Goal: Task Accomplishment & Management: Manage account settings

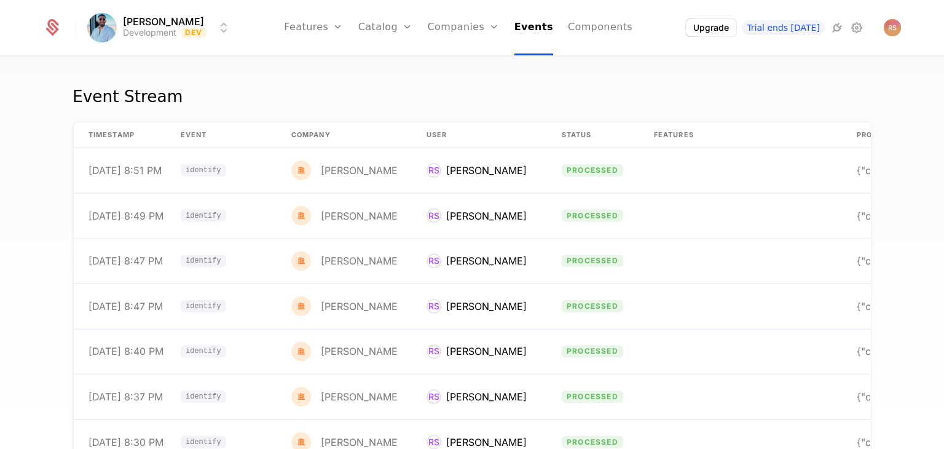
click at [593, 31] on link "Components" at bounding box center [600, 27] width 65 height 55
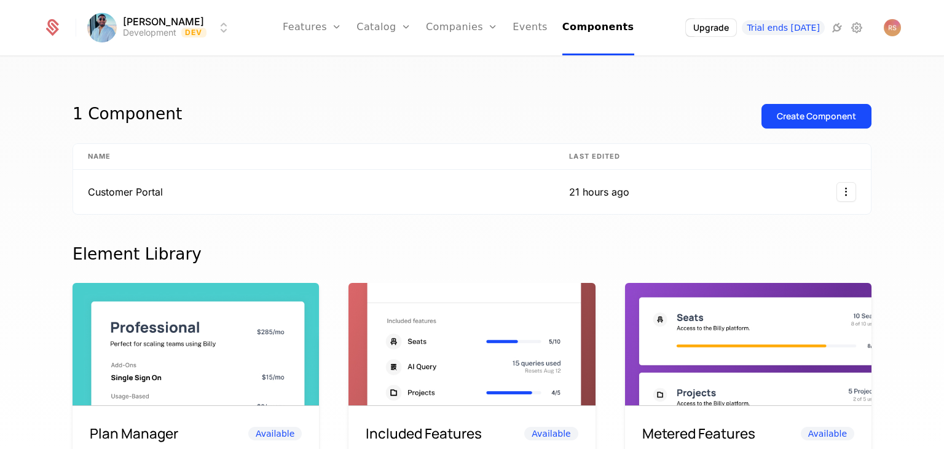
click at [415, 130] on div "Plans Add Ons Credits Configuration" at bounding box center [402, 90] width 93 height 98
click at [415, 122] on link "Configuration" at bounding box center [402, 119] width 63 height 10
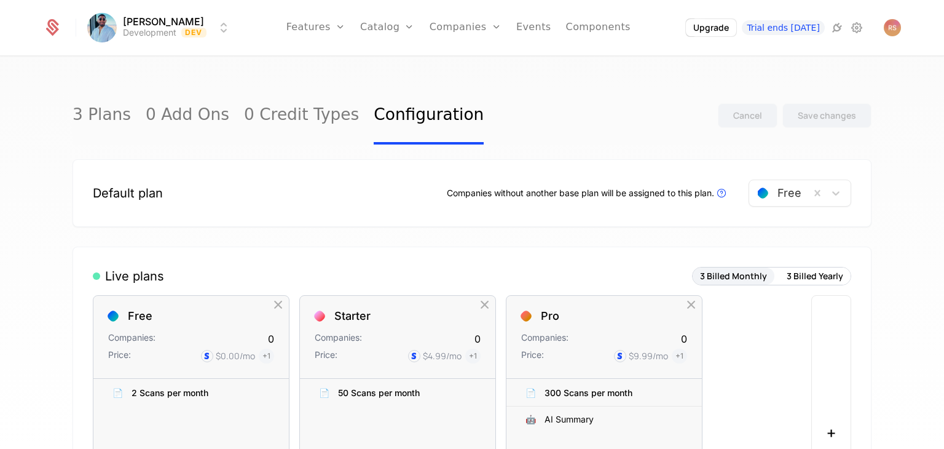
click at [859, 30] on icon at bounding box center [856, 27] width 15 height 15
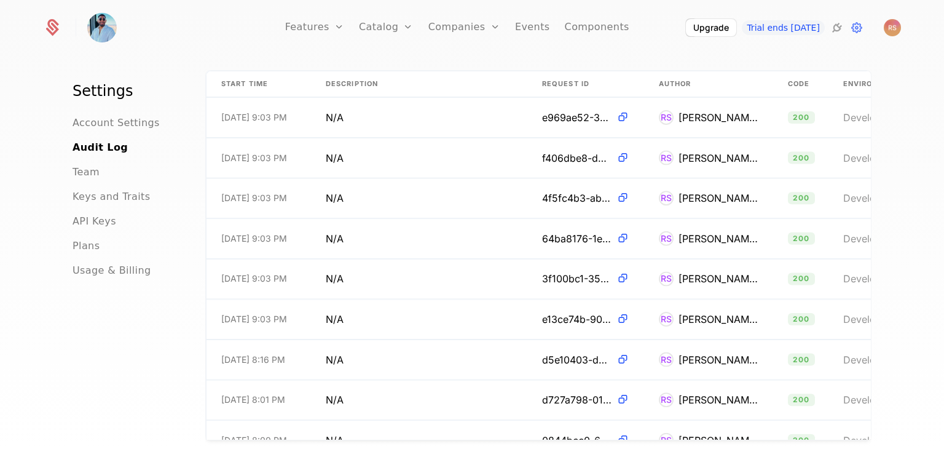
scroll to position [69, 0]
click at [413, 85] on link "Add Ons" at bounding box center [405, 80] width 63 height 10
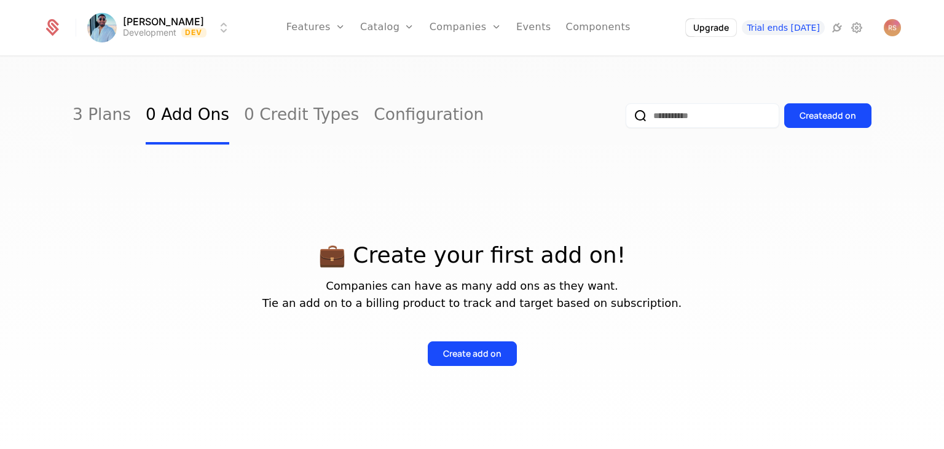
click at [408, 104] on link "Credits" at bounding box center [406, 100] width 63 height 10
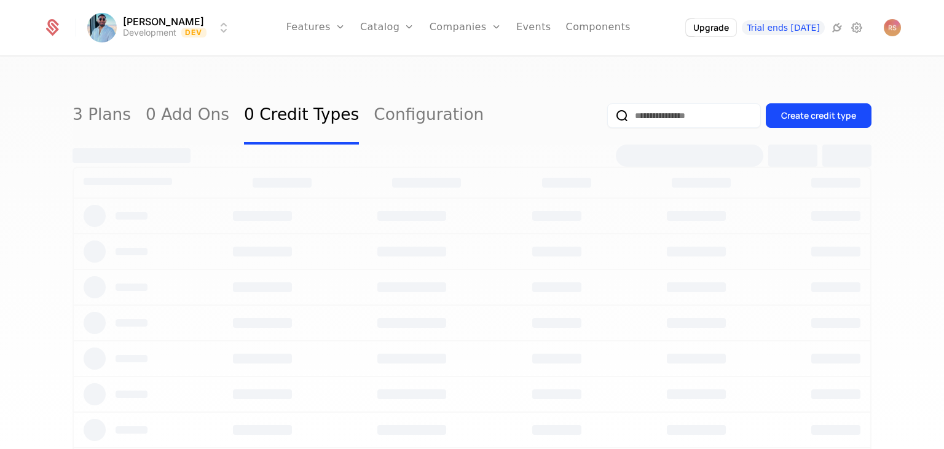
click at [409, 124] on link "Configuration" at bounding box center [406, 119] width 63 height 10
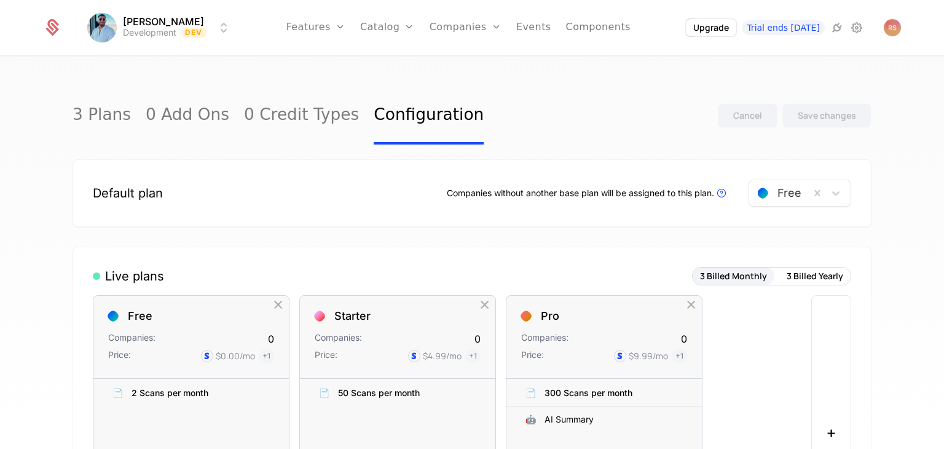
click at [411, 111] on div "Plans Add Ons Credits Configuration" at bounding box center [406, 90] width 93 height 98
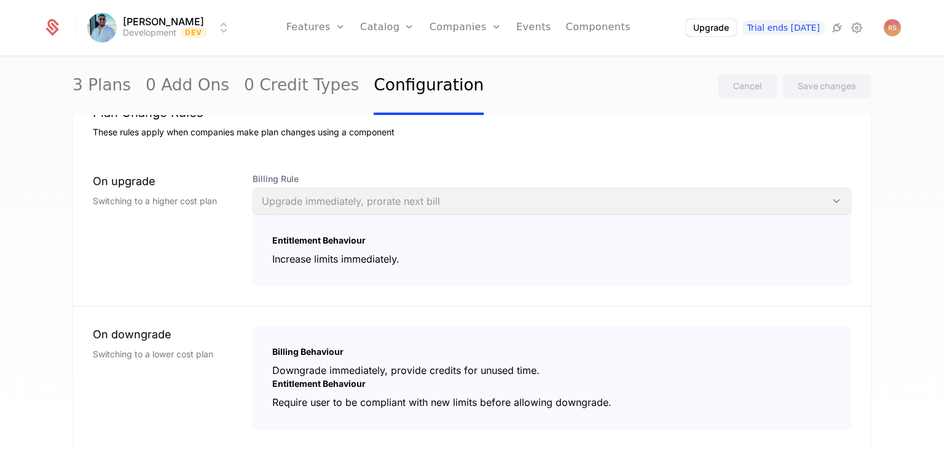
scroll to position [1325, 0]
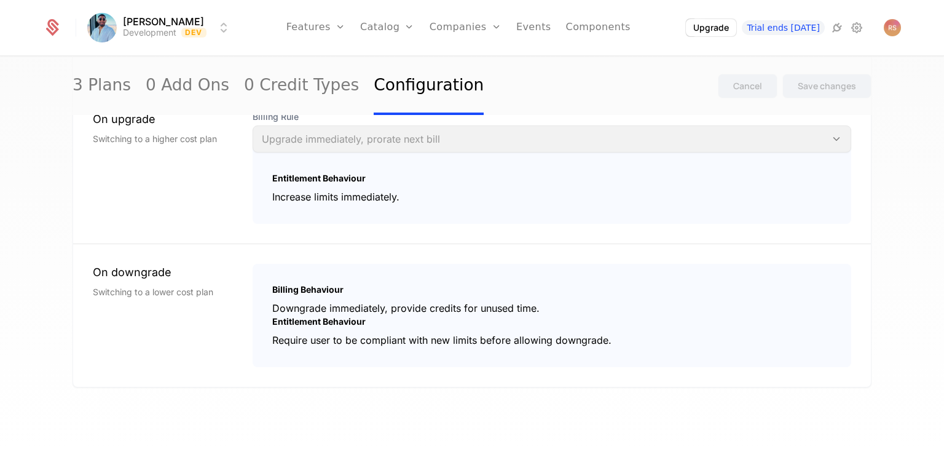
click at [837, 29] on icon at bounding box center [837, 27] width 15 height 15
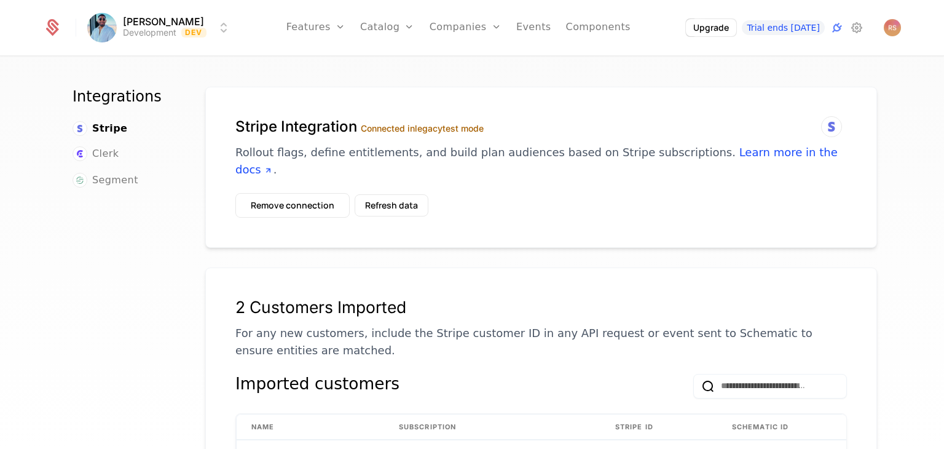
click at [412, 124] on link "Configuration" at bounding box center [406, 119] width 63 height 10
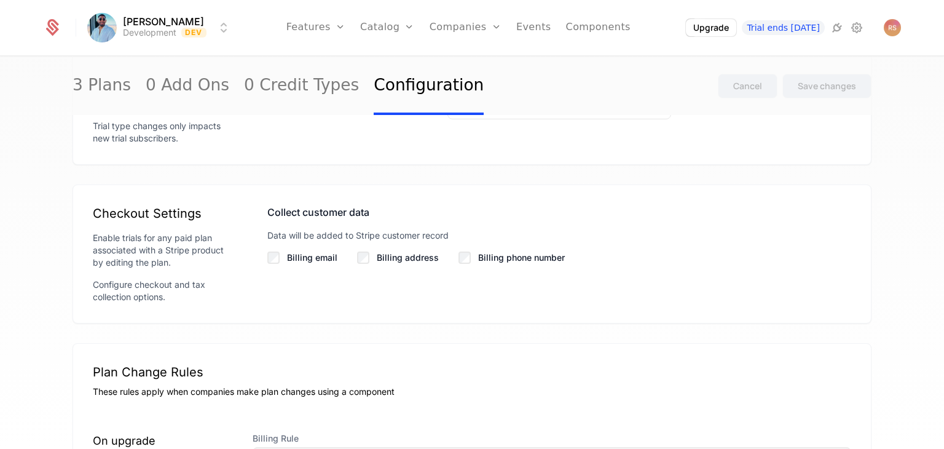
scroll to position [998, 0]
click at [377, 262] on label "Billing address" at bounding box center [408, 257] width 62 height 12
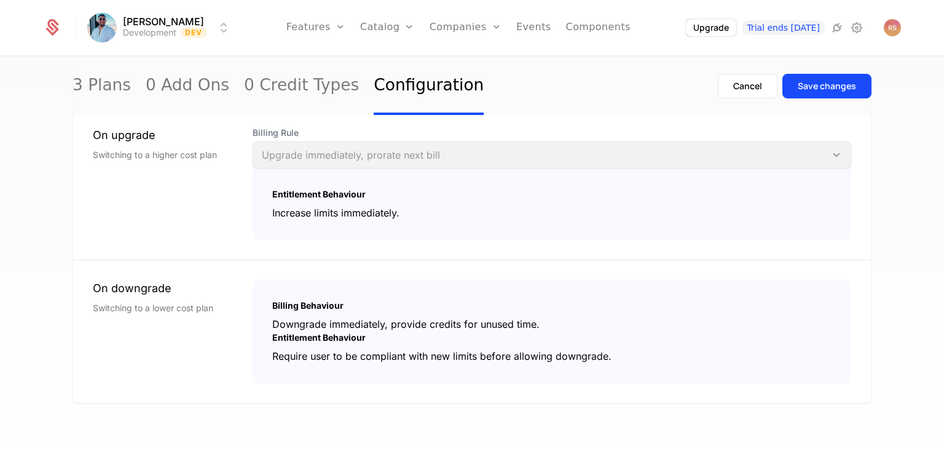
scroll to position [1325, 0]
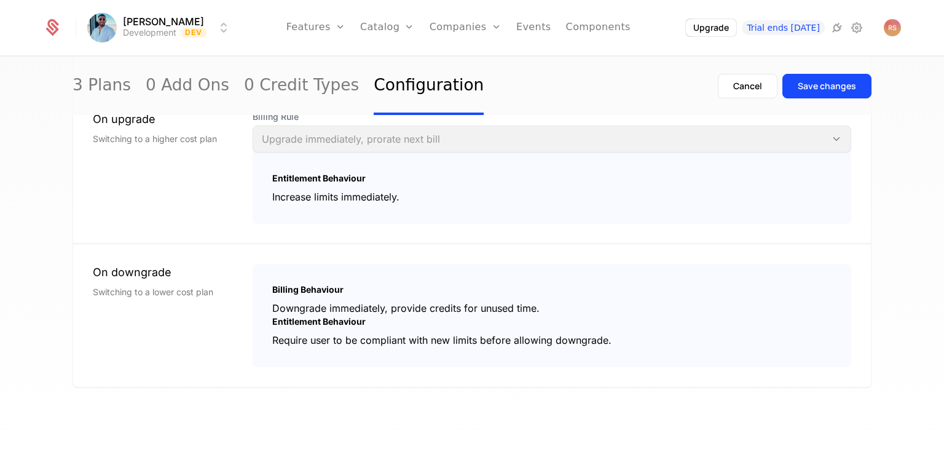
click at [806, 87] on div "Save changes" at bounding box center [827, 86] width 58 height 12
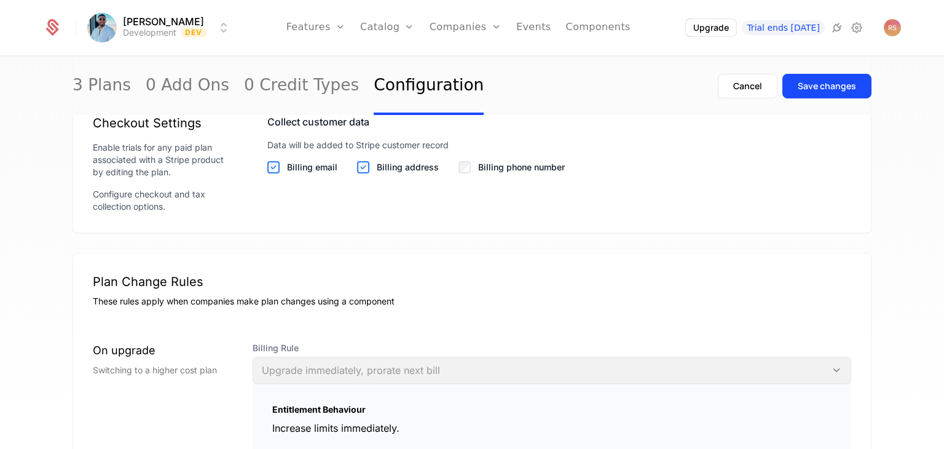
scroll to position [1085, 0]
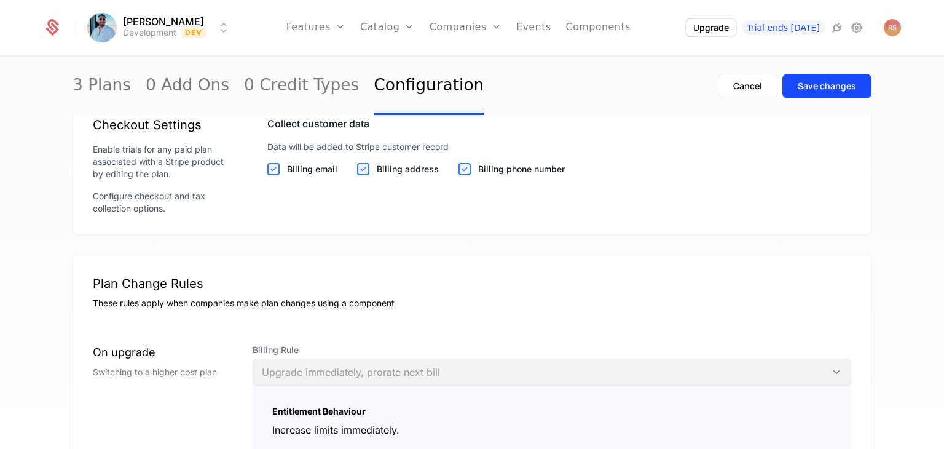
click at [801, 84] on div "Save changes" at bounding box center [827, 86] width 58 height 12
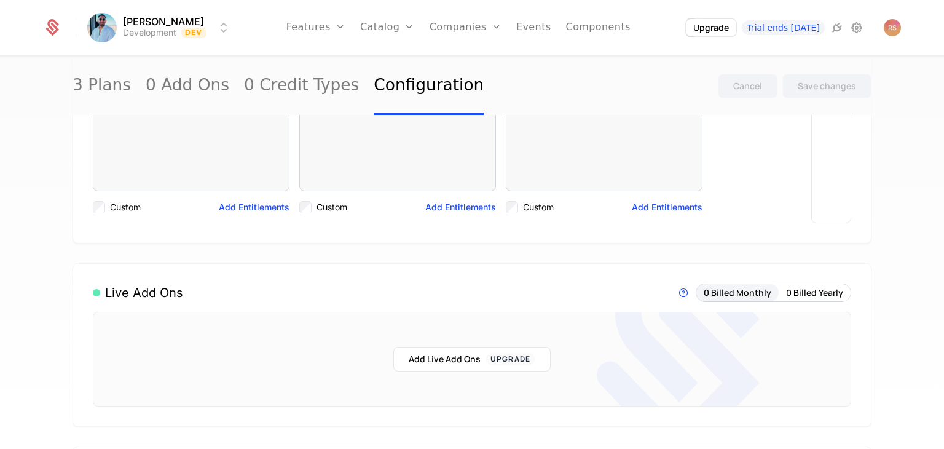
scroll to position [0, 0]
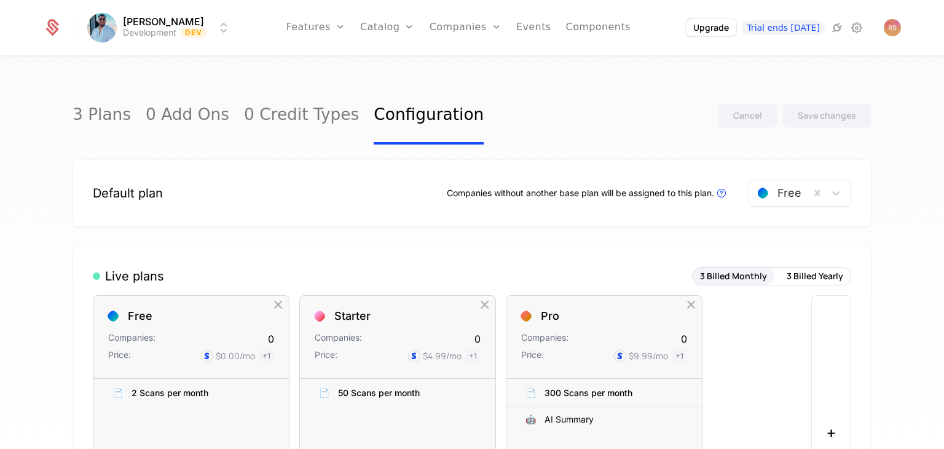
click at [401, 119] on link "Configuration" at bounding box center [406, 119] width 63 height 10
click at [403, 124] on link "Configuration" at bounding box center [406, 119] width 63 height 10
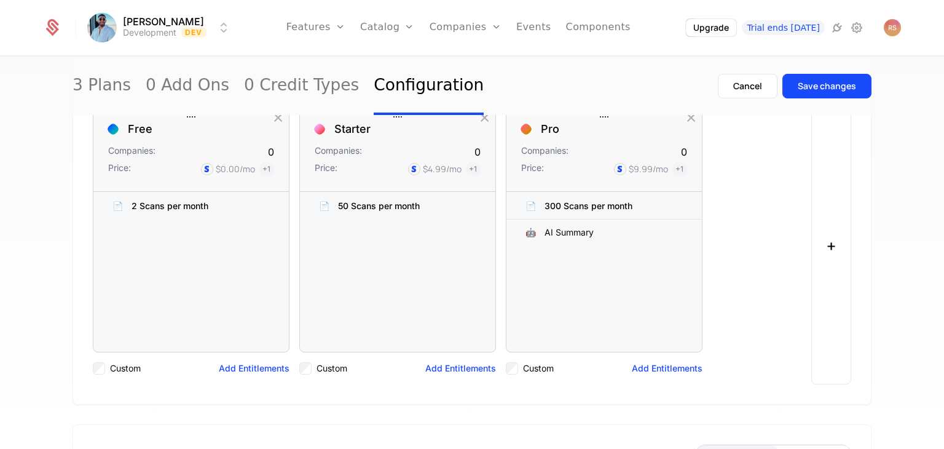
scroll to position [157, 0]
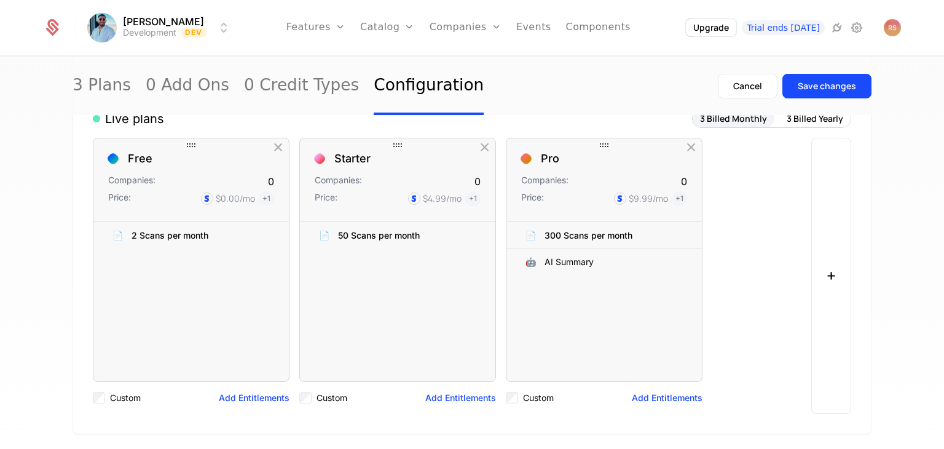
click at [352, 151] on div at bounding box center [397, 145] width 197 height 15
click at [398, 162] on div "Starter" at bounding box center [398, 158] width 166 height 11
click at [386, 219] on div "Starter Companies: 0 Price: $4.99 /mo + 1" at bounding box center [397, 179] width 195 height 83
click at [315, 234] on div "📄" at bounding box center [324, 235] width 18 height 18
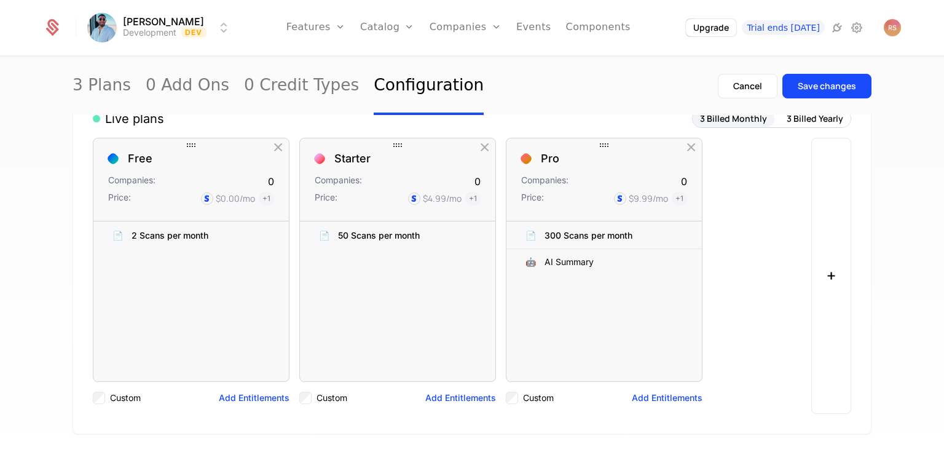
click at [309, 234] on icon at bounding box center [312, 235] width 12 height 12
click at [394, 148] on icon at bounding box center [397, 145] width 15 height 15
click at [400, 60] on link "Plans" at bounding box center [406, 60] width 63 height 10
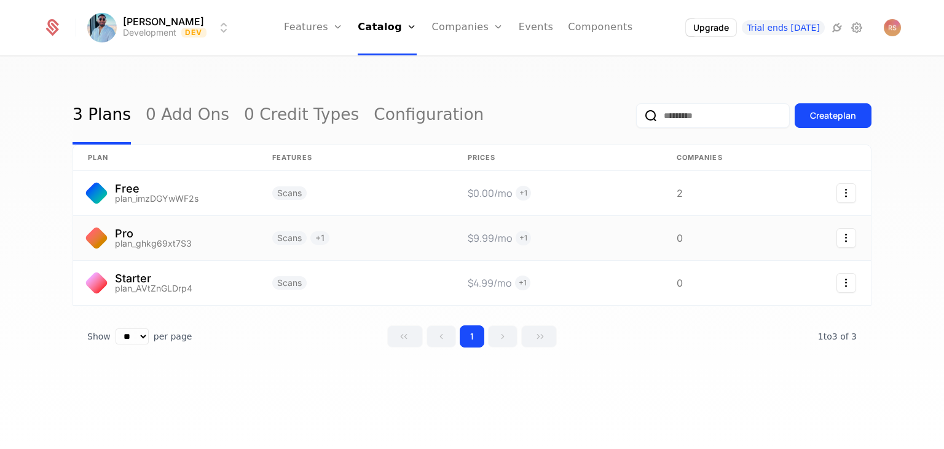
click at [720, 243] on link at bounding box center [711, 238] width 98 height 44
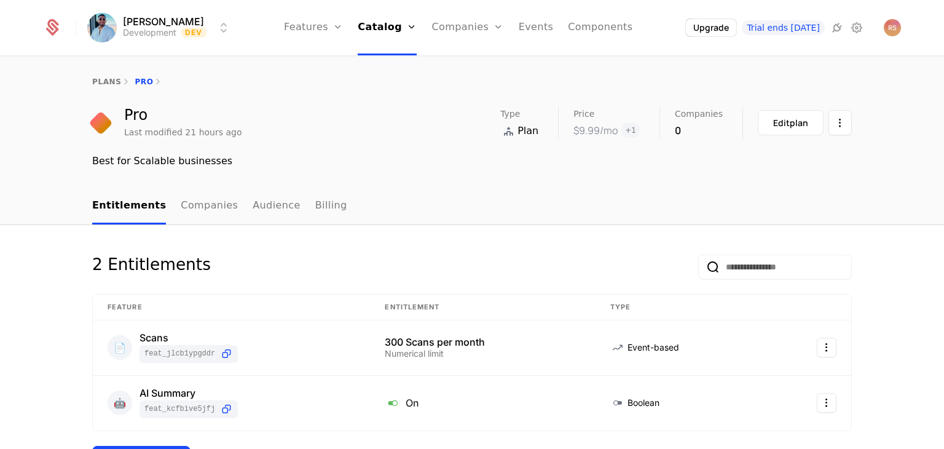
click at [189, 215] on link "Companies" at bounding box center [209, 206] width 57 height 36
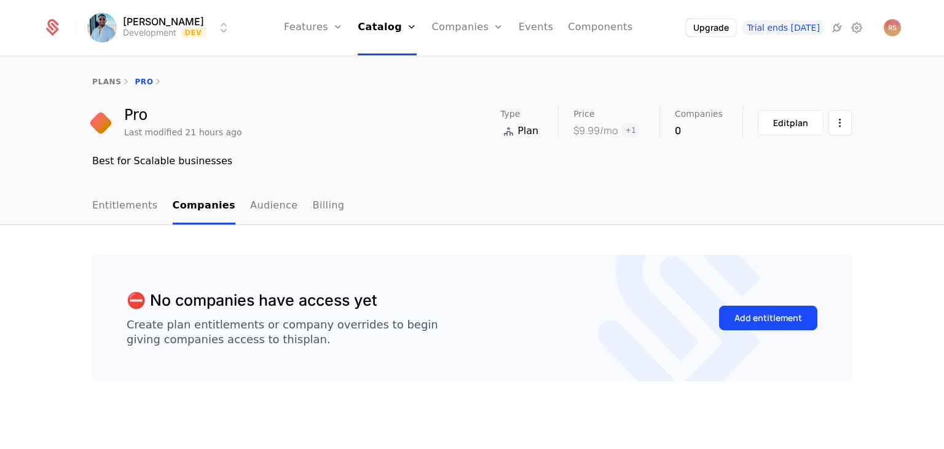
click at [250, 207] on link "Audience" at bounding box center [274, 206] width 48 height 36
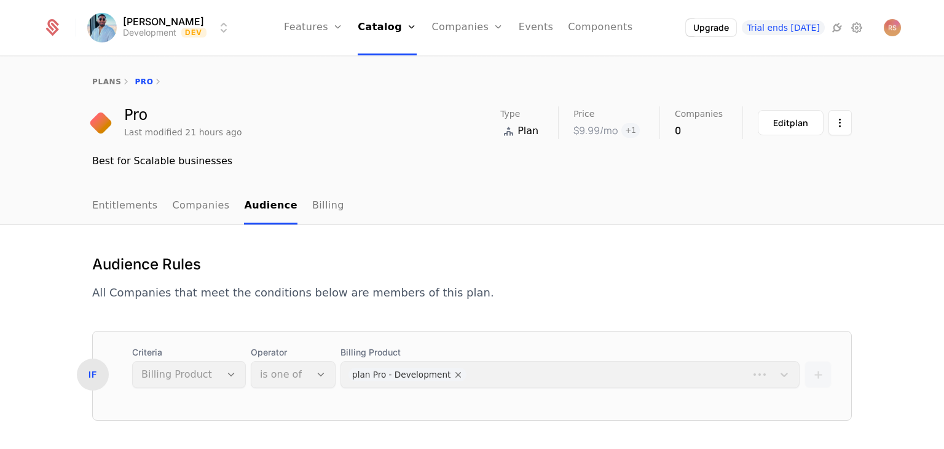
click at [312, 208] on link "Billing" at bounding box center [328, 206] width 32 height 36
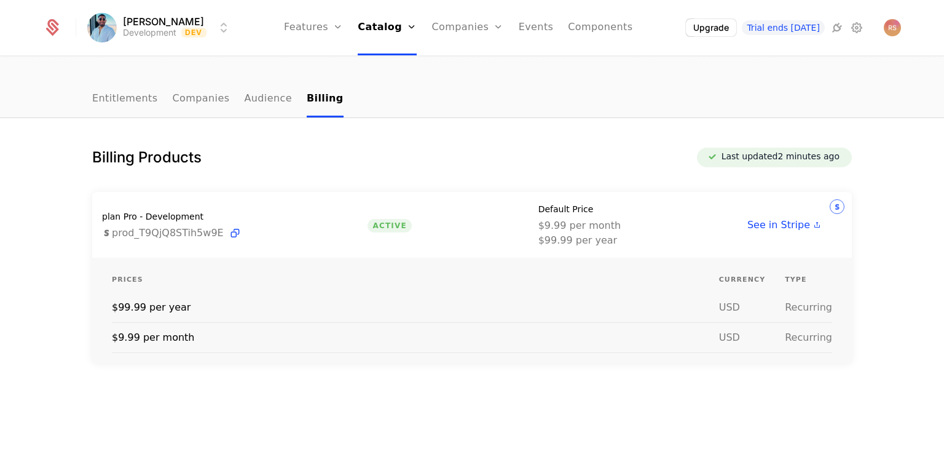
scroll to position [106, 0]
click at [246, 97] on link "Audience" at bounding box center [268, 100] width 48 height 36
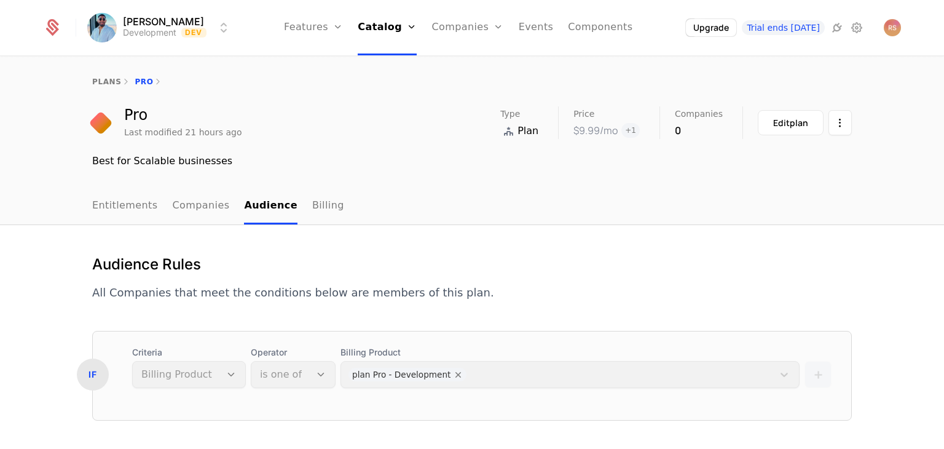
click at [173, 211] on link "Companies" at bounding box center [201, 206] width 57 height 36
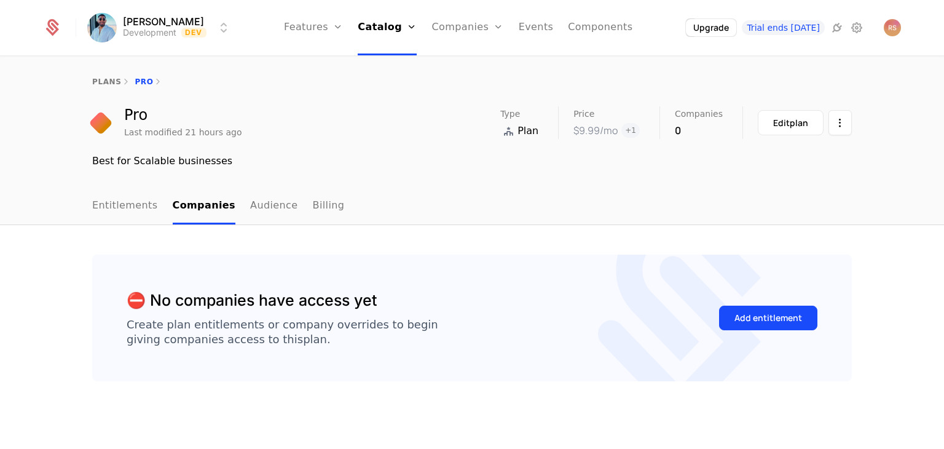
click at [124, 212] on link "Entitlements" at bounding box center [125, 206] width 66 height 36
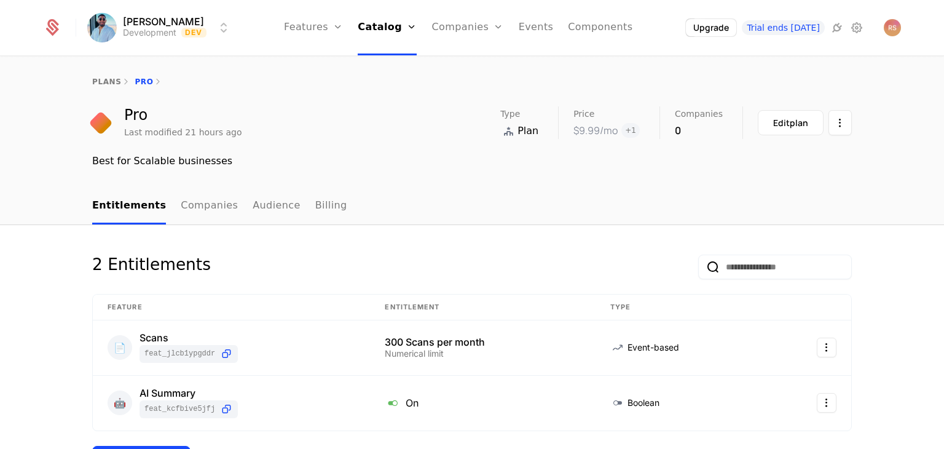
click at [181, 205] on link "Companies" at bounding box center [209, 206] width 57 height 36
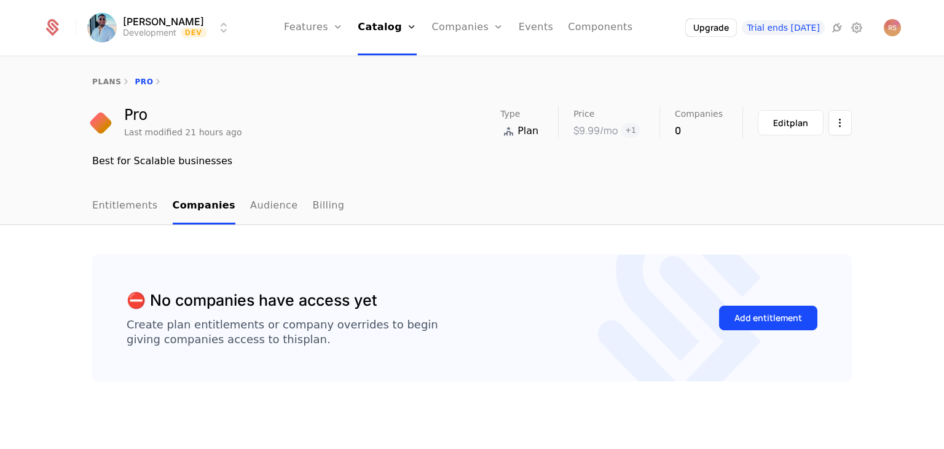
click at [770, 320] on div "Add entitlement" at bounding box center [768, 318] width 68 height 12
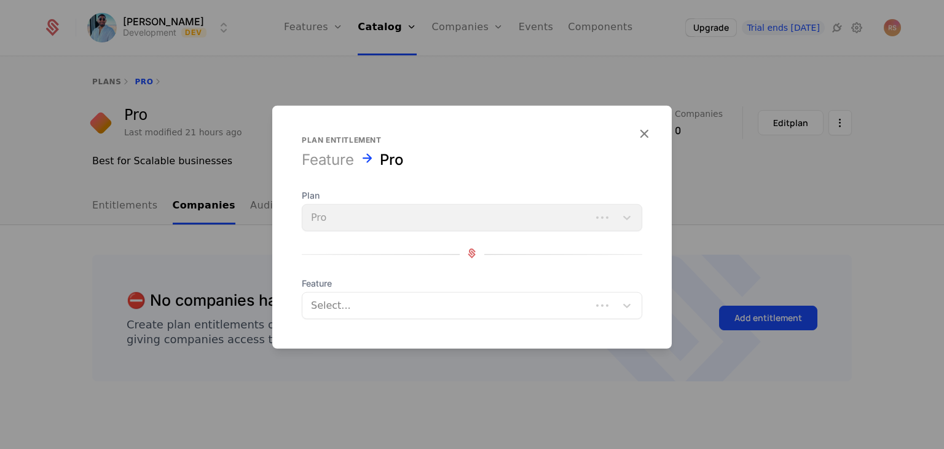
click at [457, 305] on div at bounding box center [447, 305] width 272 height 17
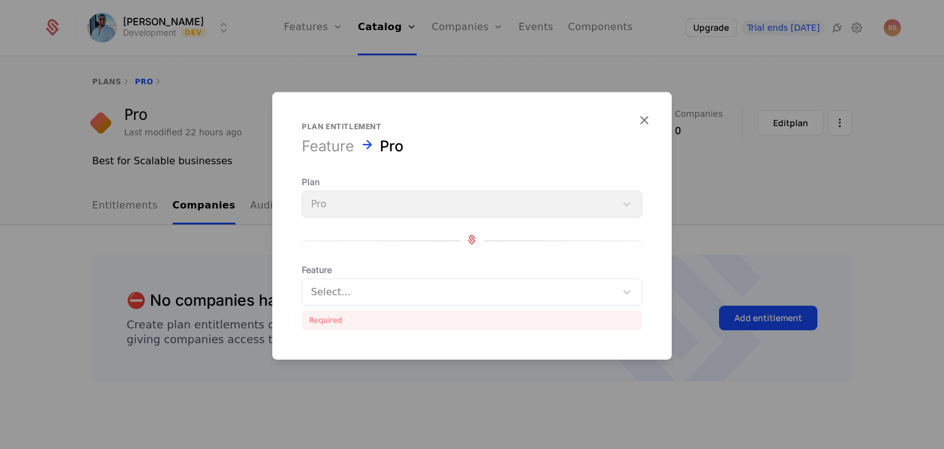
click at [521, 230] on div "Plan Pro Feature Select... Required" at bounding box center [472, 253] width 340 height 154
click at [541, 204] on div "Plan Pro" at bounding box center [472, 197] width 340 height 42
click at [506, 283] on div at bounding box center [459, 291] width 296 height 17
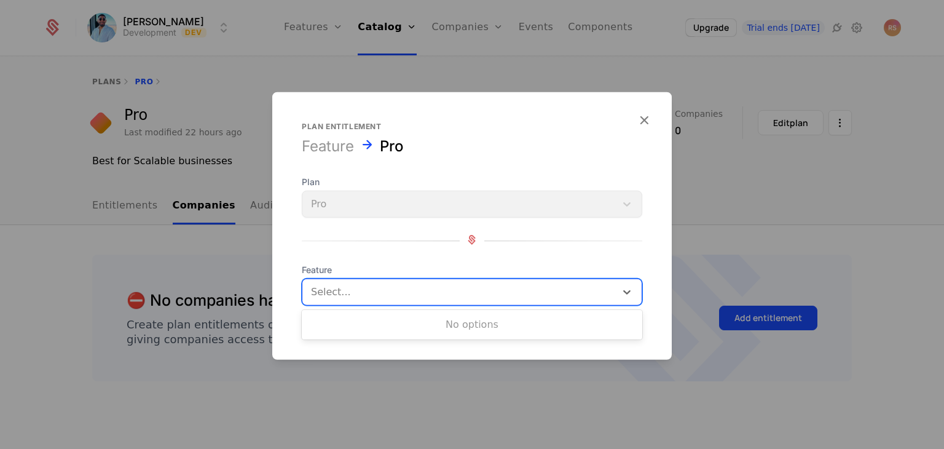
click at [498, 325] on div "No options" at bounding box center [472, 324] width 340 height 25
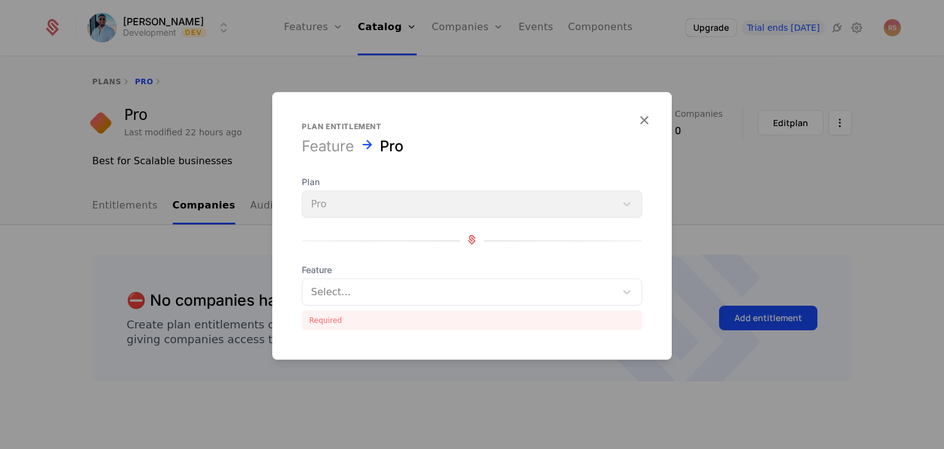
click at [563, 202] on div "Plan Pro" at bounding box center [472, 197] width 340 height 42
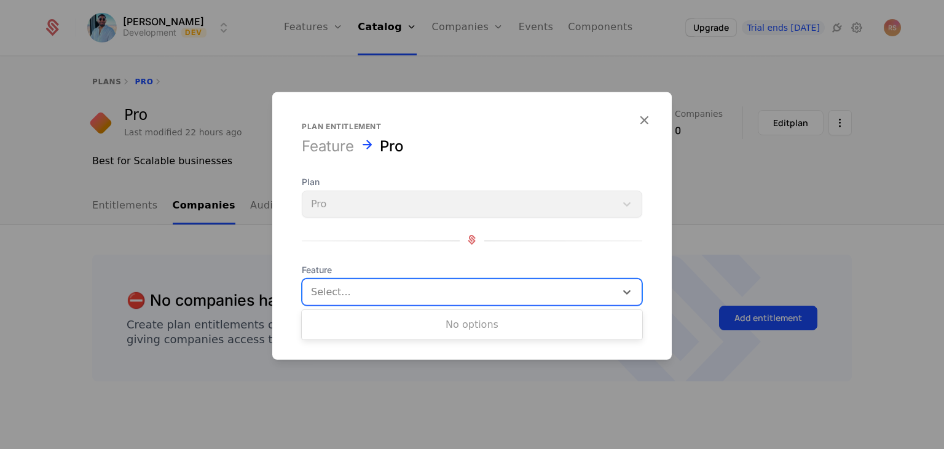
click at [514, 296] on div at bounding box center [459, 291] width 296 height 17
click at [503, 329] on div "No options" at bounding box center [472, 324] width 340 height 25
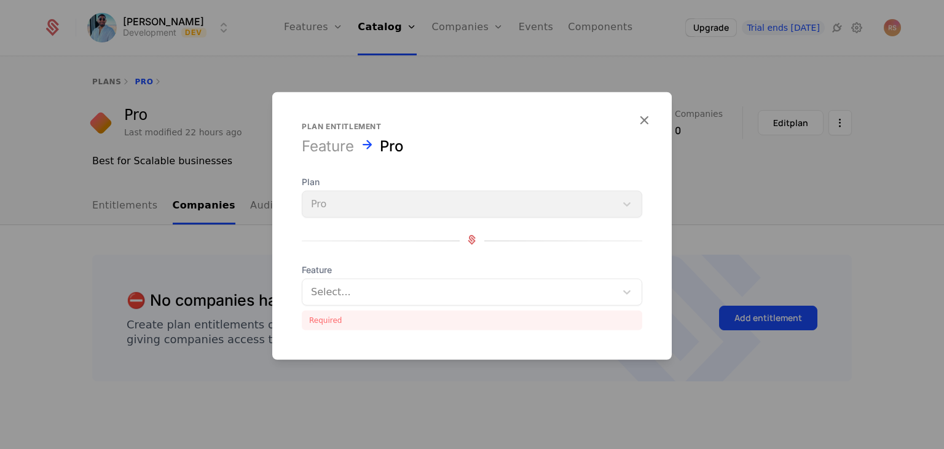
click at [644, 122] on icon "button" at bounding box center [644, 120] width 16 height 16
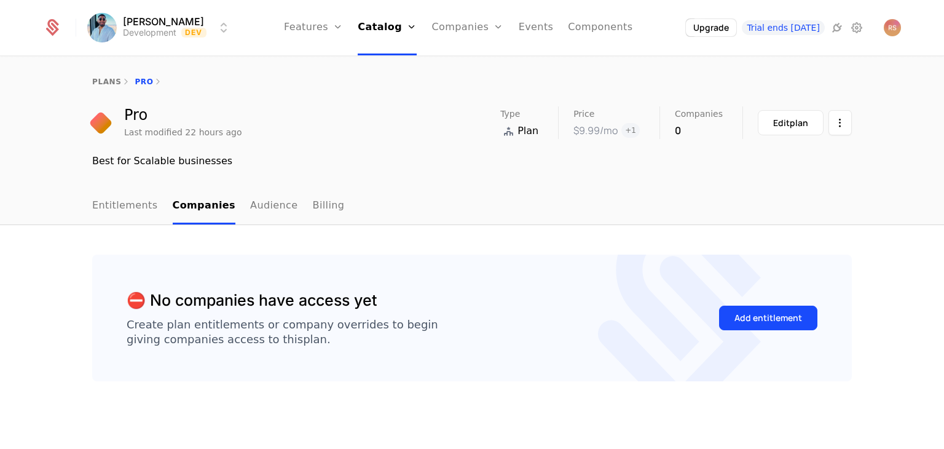
click at [427, 238] on div "⛔️ No companies have access yet Create plan entitlements or company overrides t…" at bounding box center [472, 337] width 944 height 224
click at [117, 215] on link "Entitlements" at bounding box center [125, 206] width 66 height 36
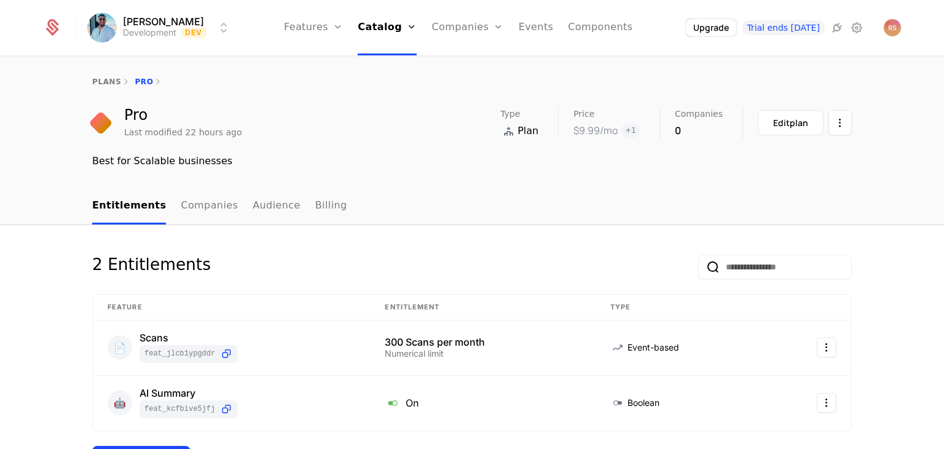
click at [162, 203] on ul "Entitlements Companies Audience Billing" at bounding box center [219, 206] width 255 height 36
click at [183, 205] on link "Companies" at bounding box center [209, 206] width 57 height 36
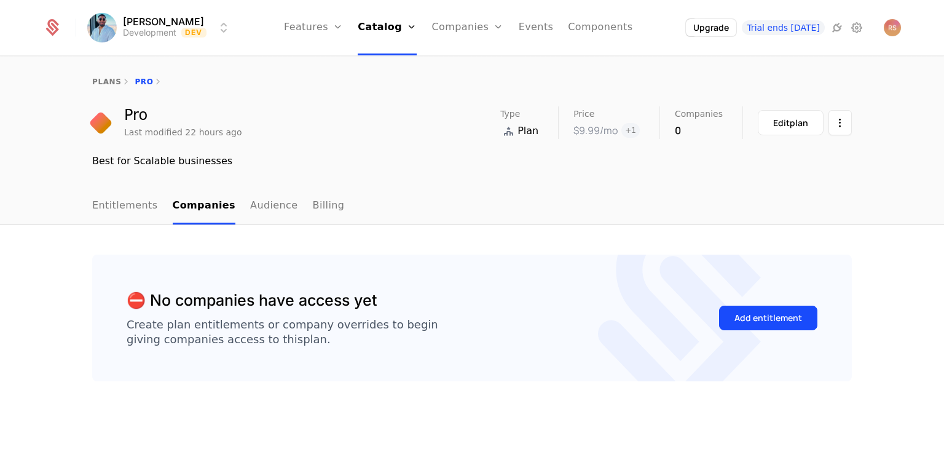
click at [259, 205] on link "Audience" at bounding box center [274, 206] width 48 height 36
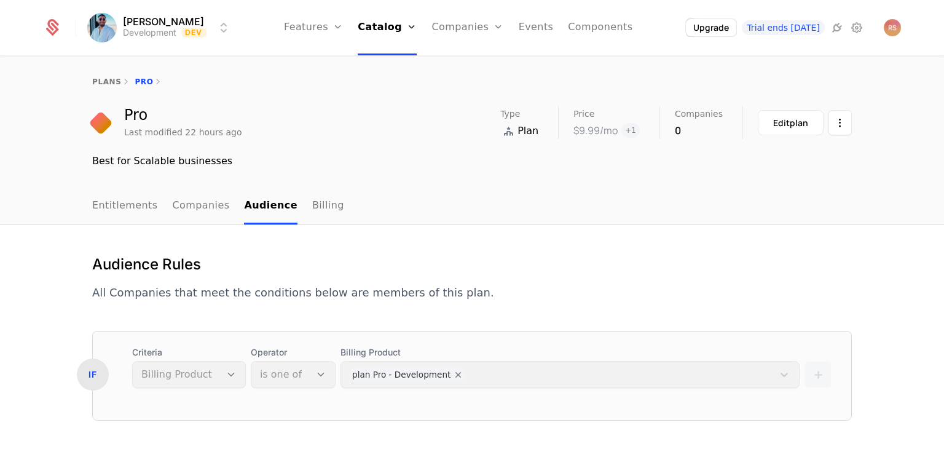
click at [784, 129] on button "Edit plan" at bounding box center [791, 122] width 66 height 25
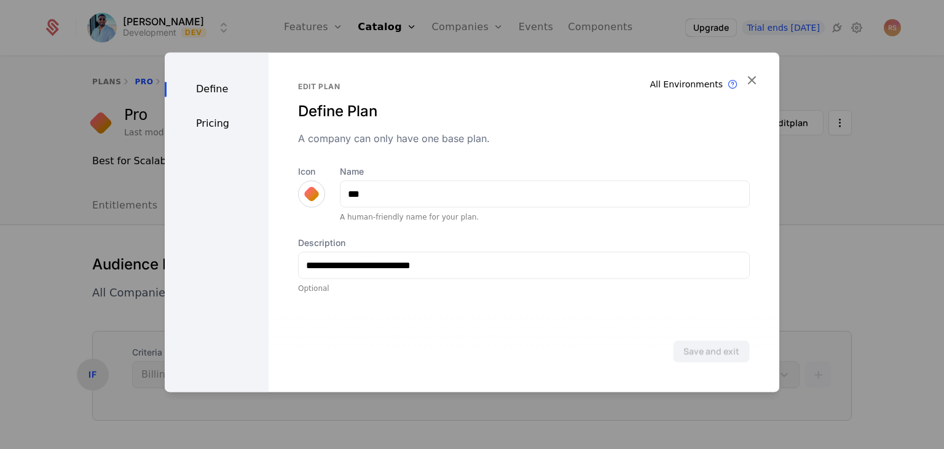
click at [214, 123] on div "Pricing" at bounding box center [217, 123] width 104 height 15
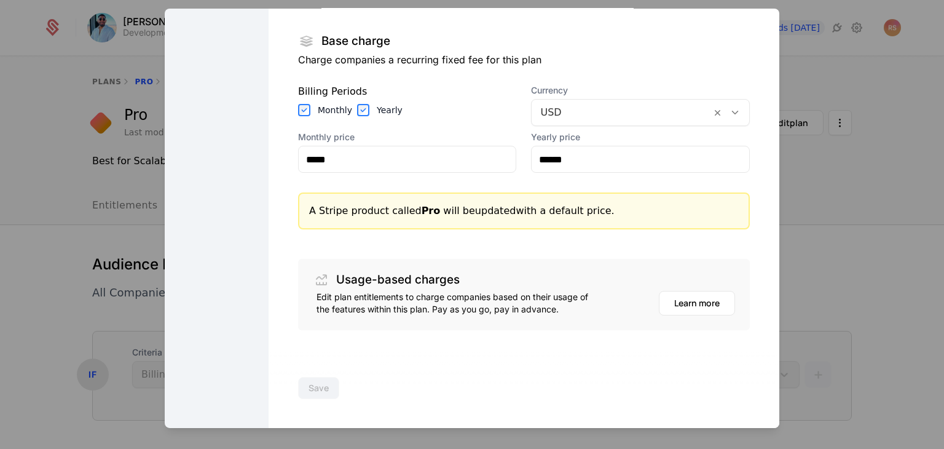
scroll to position [109, 0]
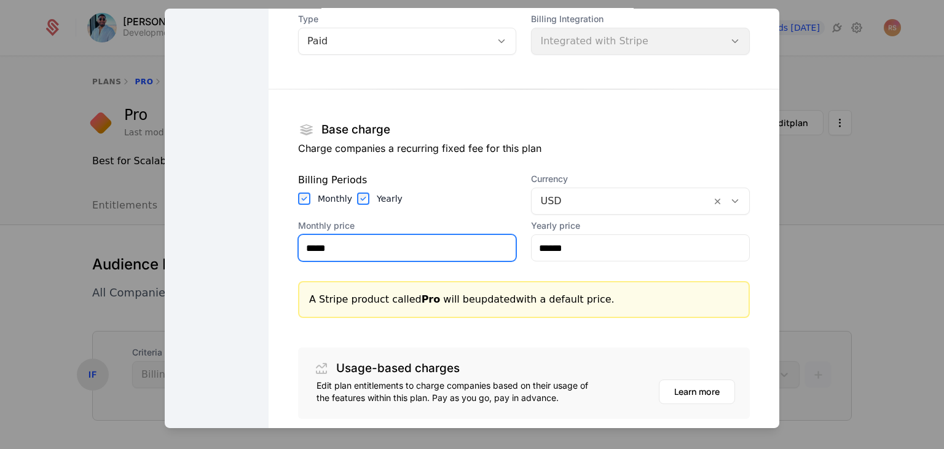
click at [404, 248] on input "*****" at bounding box center [408, 248] width 218 height 26
type input "**"
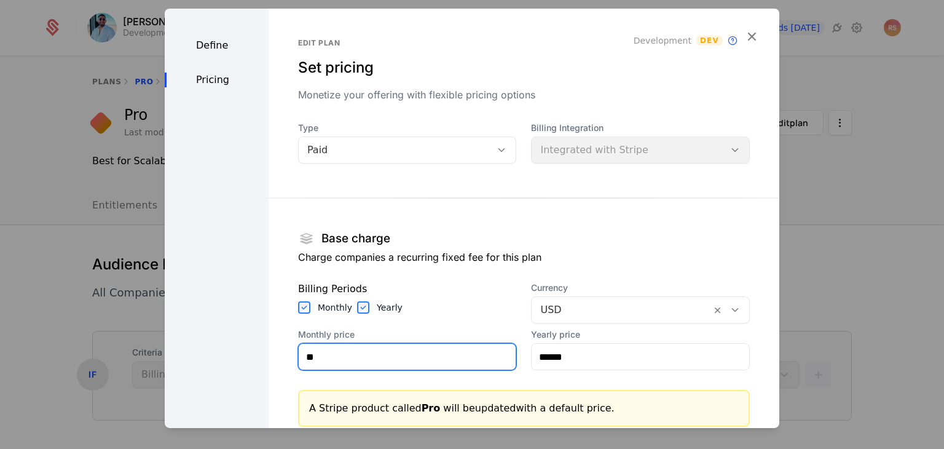
scroll to position [197, 0]
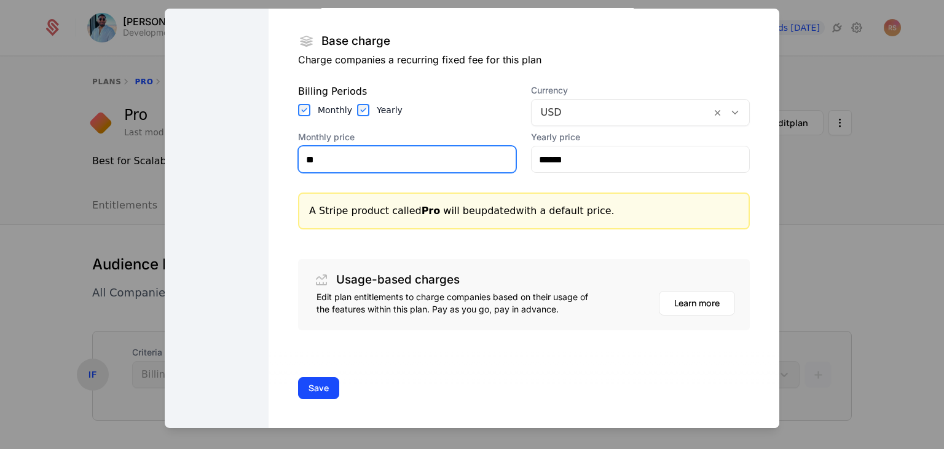
type input "**"
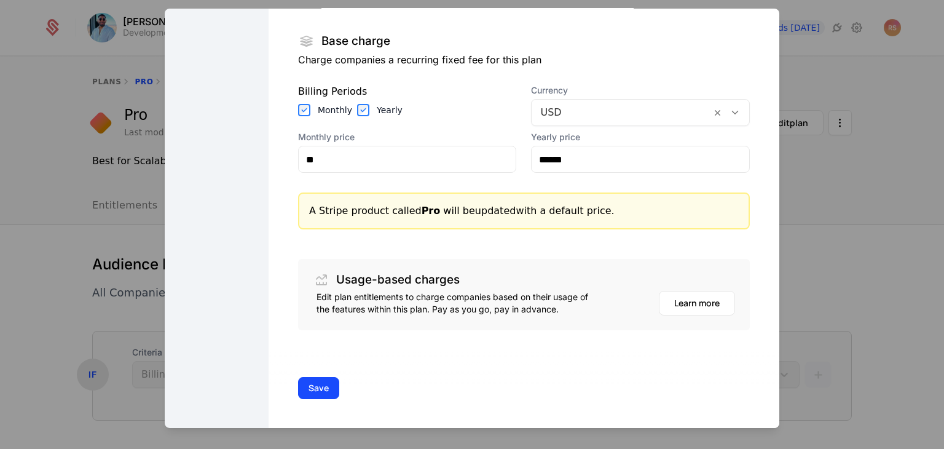
click at [318, 385] on button "Save" at bounding box center [318, 388] width 41 height 22
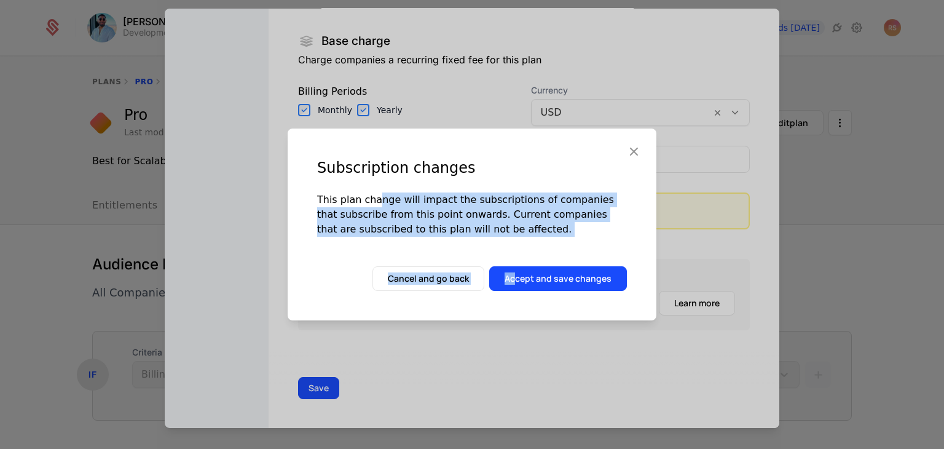
drag, startPoint x: 372, startPoint y: 202, endPoint x: 520, endPoint y: 241, distance: 152.5
click at [520, 241] on div "Subscription changes This plan change will impact the subscriptions of companie…" at bounding box center [472, 224] width 369 height 192
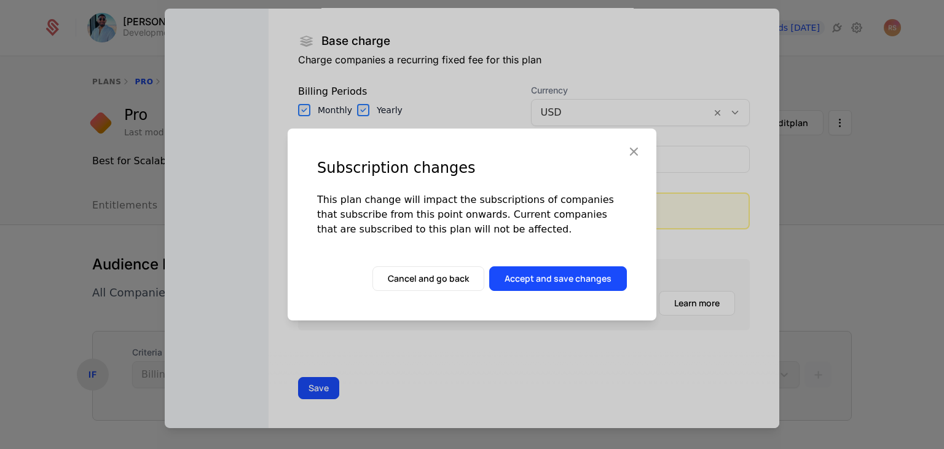
click at [532, 242] on div "Subscription changes This plan change will impact the subscriptions of companie…" at bounding box center [472, 224] width 369 height 192
click at [539, 269] on button "Accept and save changes" at bounding box center [558, 278] width 138 height 25
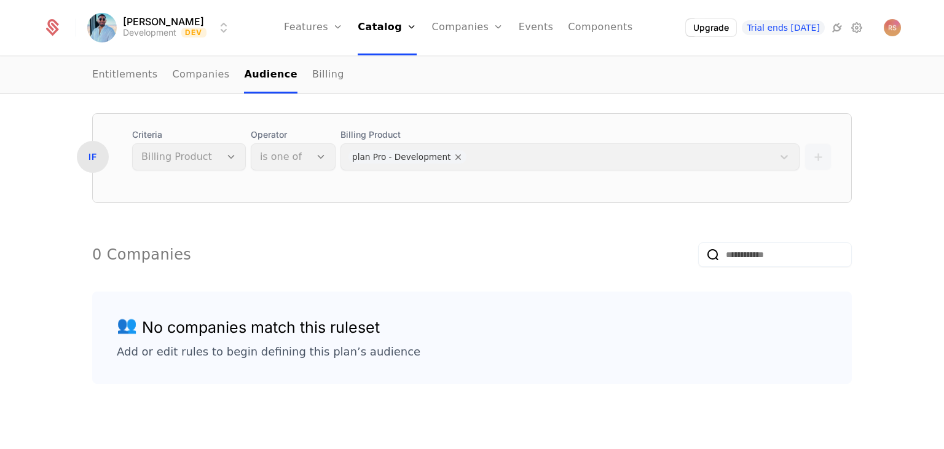
scroll to position [0, 0]
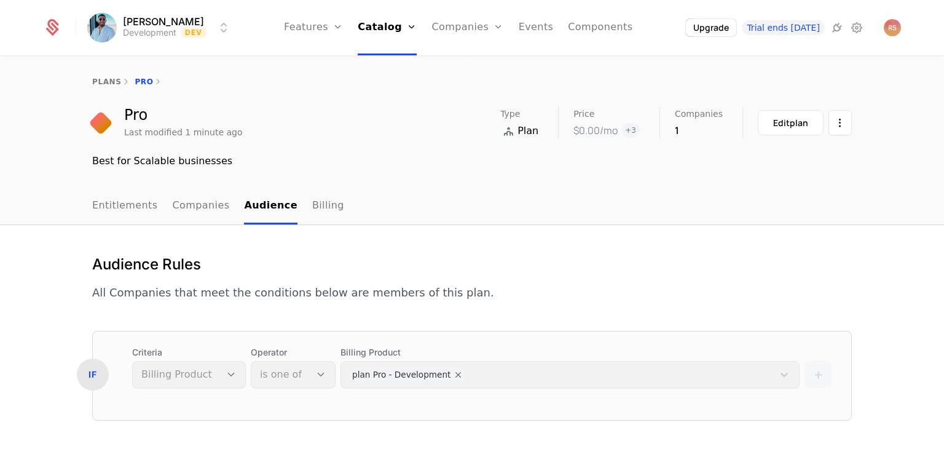
click at [94, 82] on link "plans" at bounding box center [106, 81] width 29 height 9
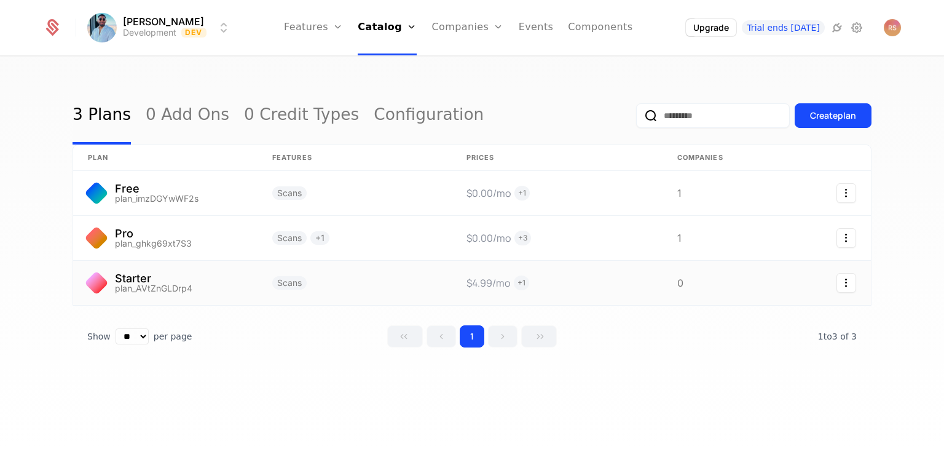
click at [843, 274] on icon "Select action" at bounding box center [846, 283] width 20 height 20
click at [214, 288] on html "[PERSON_NAME] Development Dev Features Features Flags Catalog Plans Add Ons Cre…" at bounding box center [472, 224] width 944 height 449
click at [125, 272] on link at bounding box center [165, 283] width 184 height 44
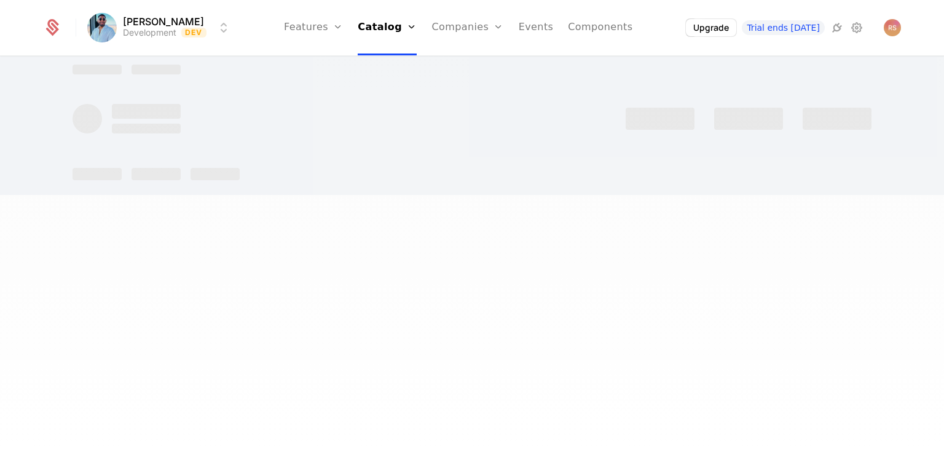
click at [125, 272] on div at bounding box center [472, 224] width 944 height 449
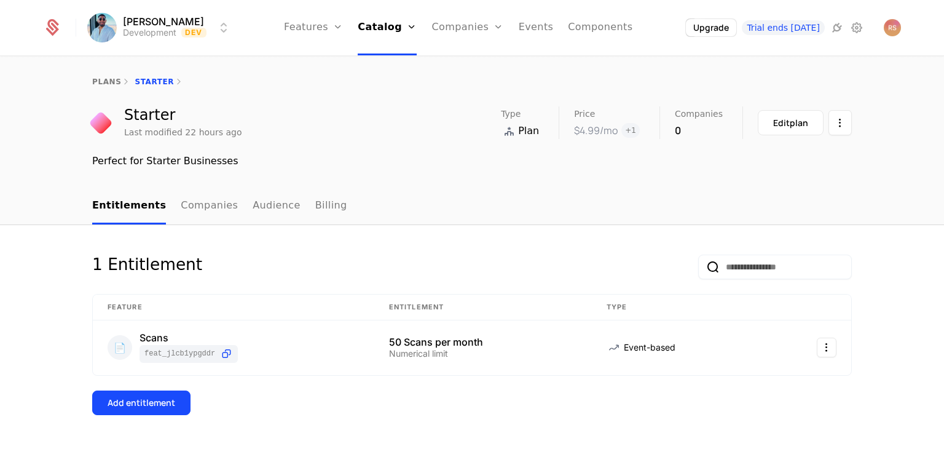
click at [793, 132] on button "Edit plan" at bounding box center [791, 122] width 66 height 25
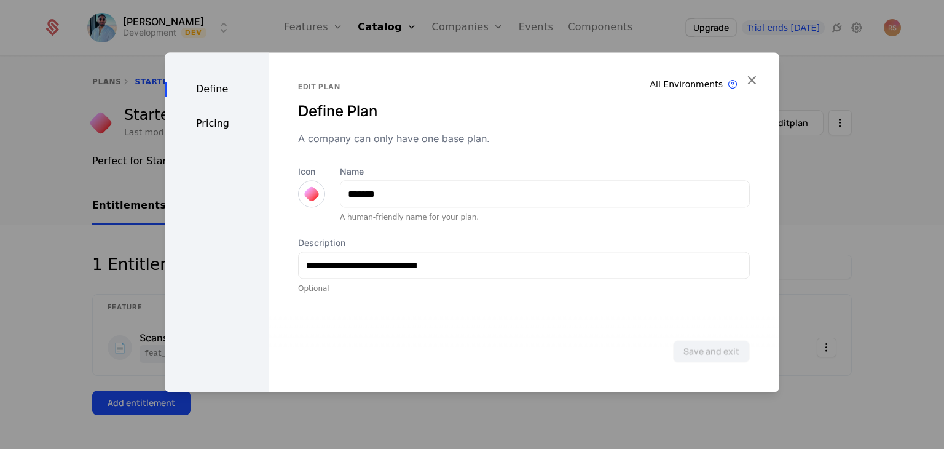
click at [218, 130] on div "Pricing" at bounding box center [217, 123] width 104 height 15
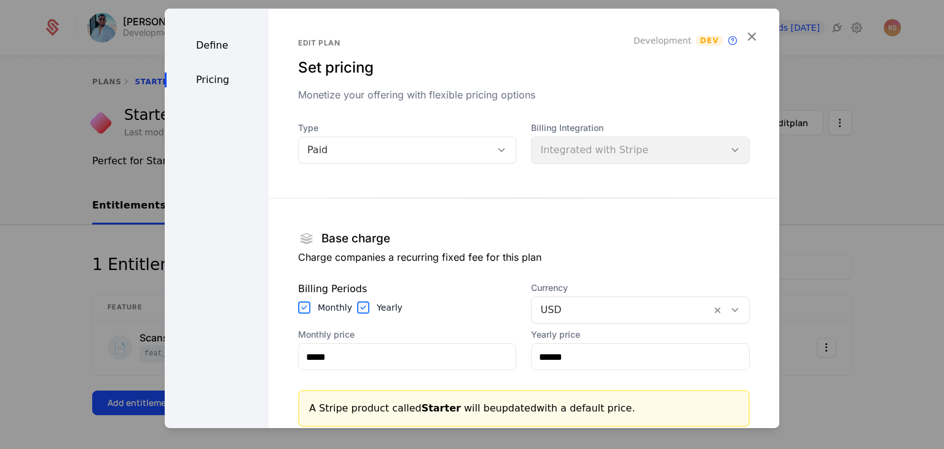
scroll to position [197, 0]
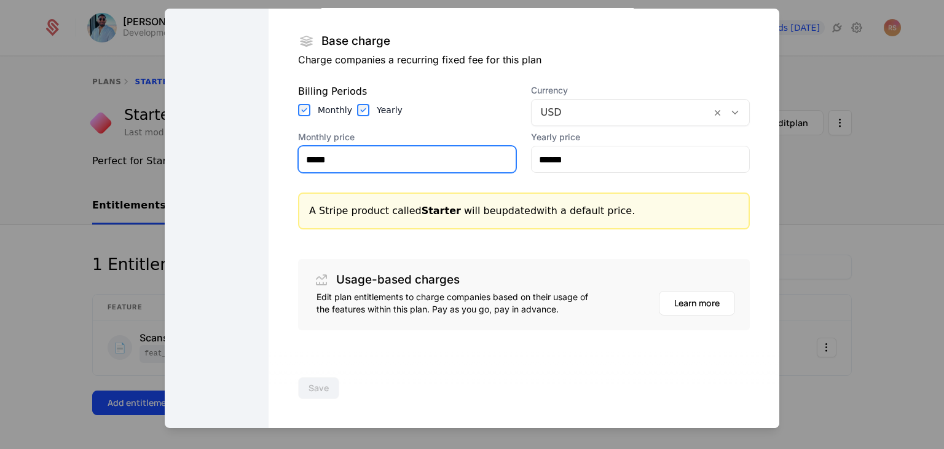
click at [334, 162] on input "*****" at bounding box center [408, 159] width 218 height 26
type input "**"
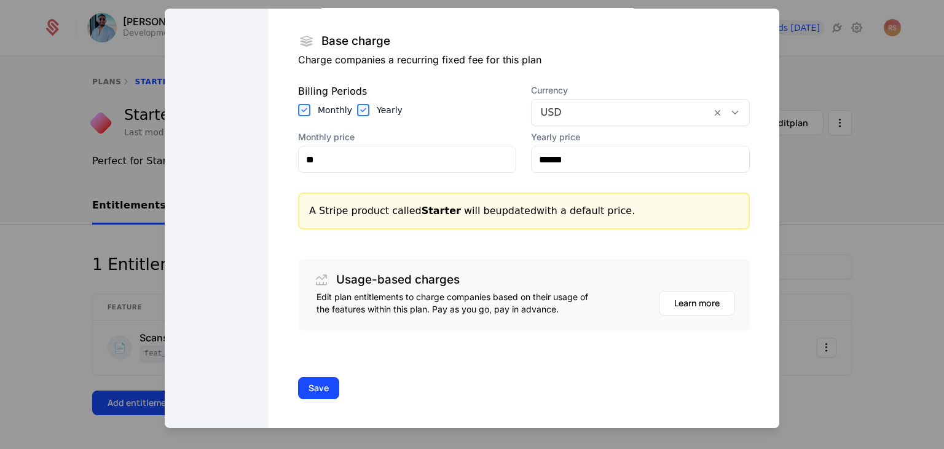
click at [304, 379] on button "Save" at bounding box center [318, 388] width 41 height 22
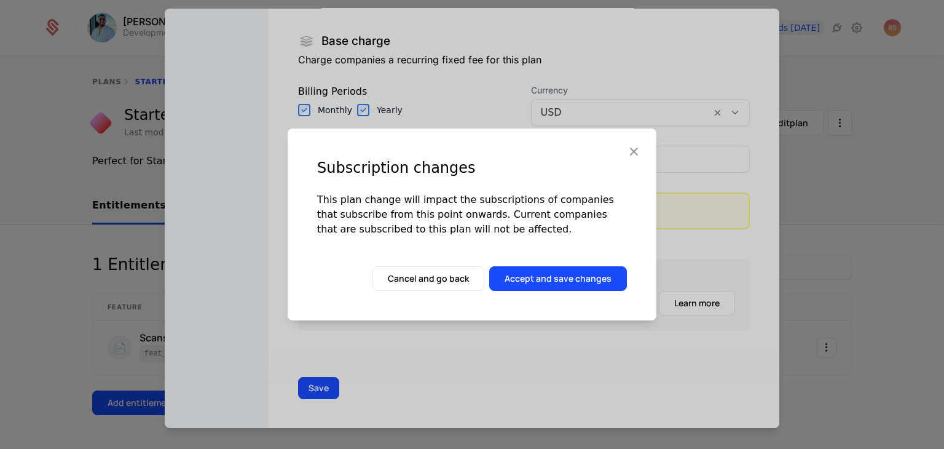
click at [546, 286] on button "Accept and save changes" at bounding box center [558, 278] width 138 height 25
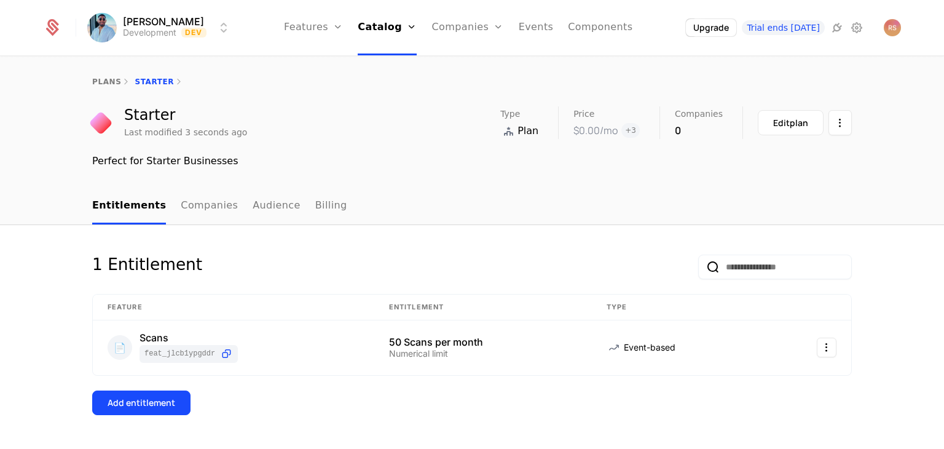
scroll to position [24, 0]
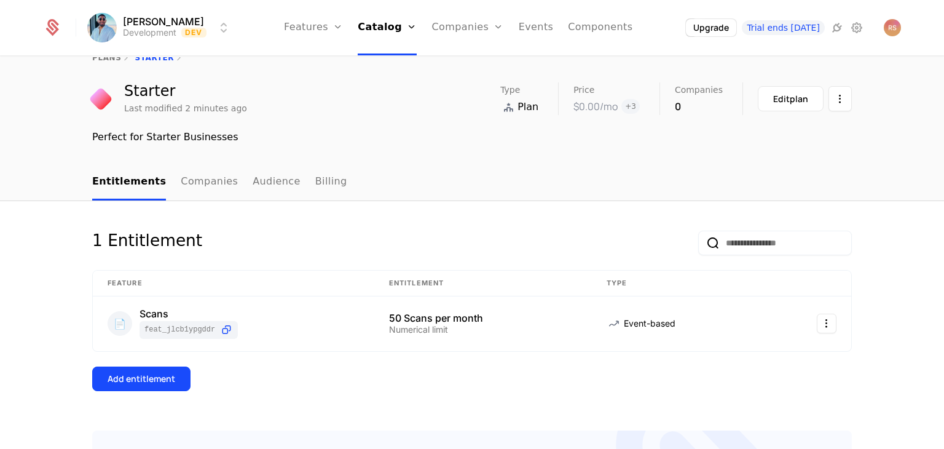
click at [418, 136] on div "Perfect for Starter Businesses" at bounding box center [472, 137] width 760 height 15
